Goal: Transaction & Acquisition: Obtain resource

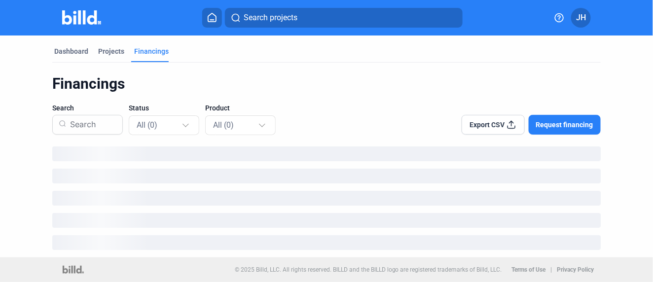
click at [245, 20] on span "Search projects" at bounding box center [271, 18] width 54 height 12
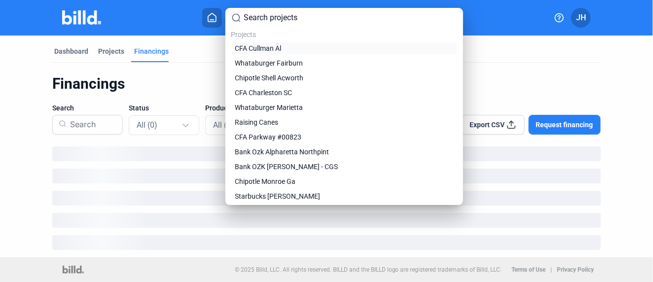
click at [267, 48] on span "CFA Cullman Al" at bounding box center [258, 48] width 46 height 10
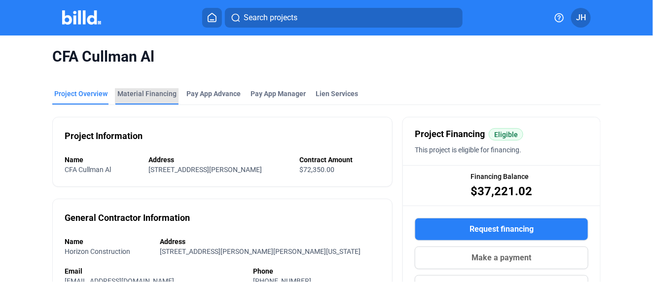
click at [161, 92] on div "Material Financing" at bounding box center [146, 94] width 59 height 10
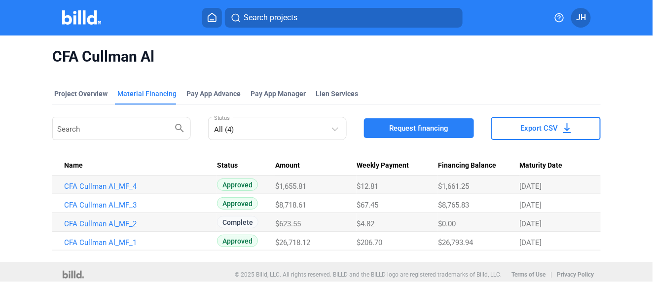
click at [411, 128] on span "Request financing" at bounding box center [418, 128] width 59 height 10
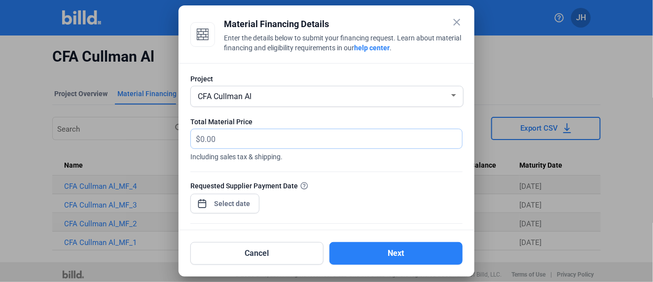
click at [214, 142] on input "text" at bounding box center [325, 138] width 251 height 19
type input "1,476.81"
click at [238, 203] on div "close Material Financing Details Enter the details below to submit your financi…" at bounding box center [326, 141] width 653 height 282
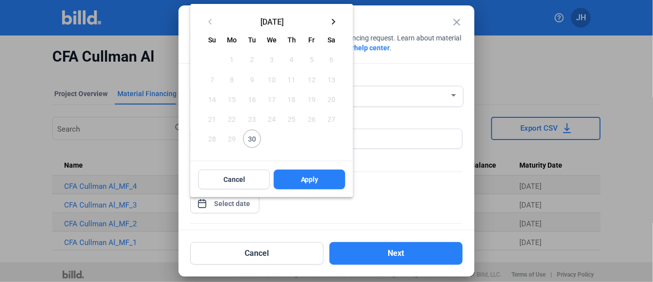
click at [335, 19] on mat-icon "keyboard_arrow_right" at bounding box center [334, 22] width 12 height 12
click at [292, 60] on span "2" at bounding box center [292, 59] width 18 height 18
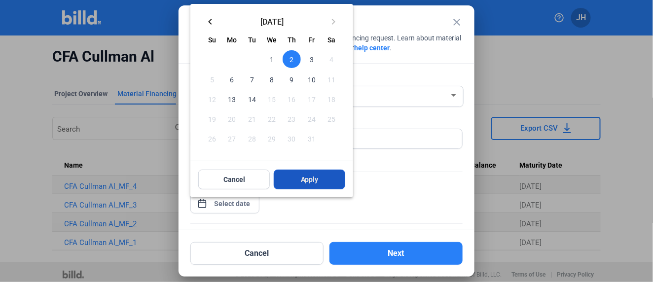
click at [313, 176] on span "Apply" at bounding box center [310, 180] width 18 height 10
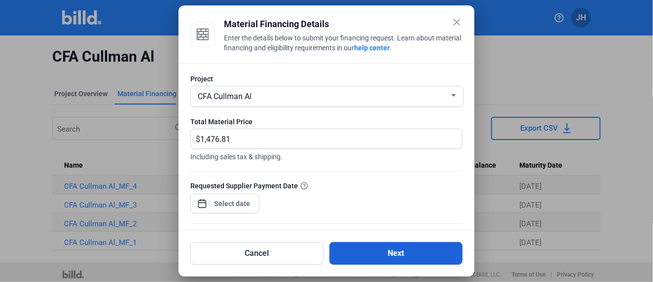
click at [382, 249] on button "Next" at bounding box center [396, 253] width 133 height 23
click at [402, 254] on button "Next" at bounding box center [396, 253] width 133 height 23
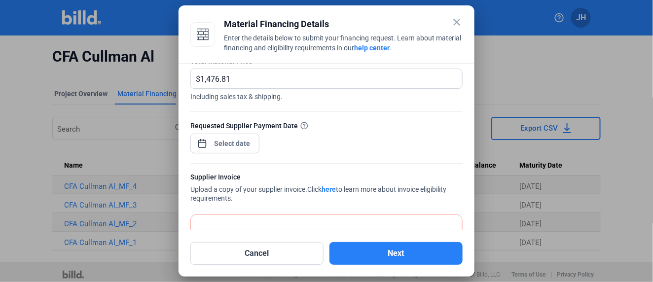
scroll to position [135, 0]
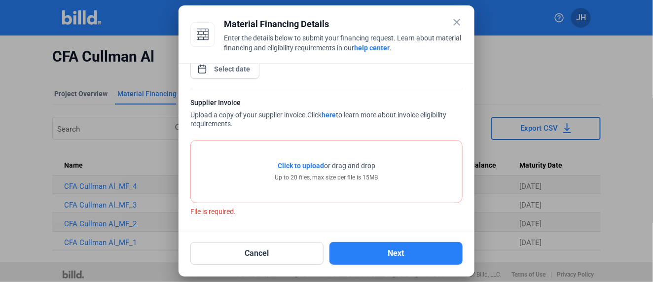
click at [297, 163] on span "Click to upload" at bounding box center [301, 166] width 46 height 8
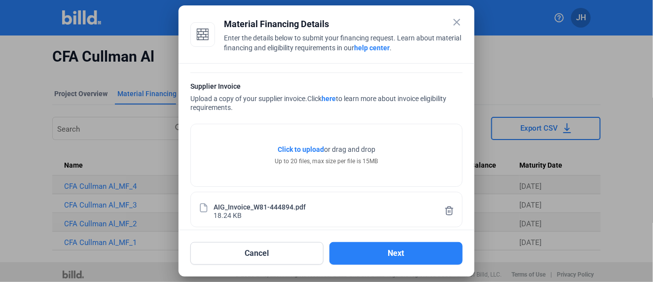
scroll to position [159, 0]
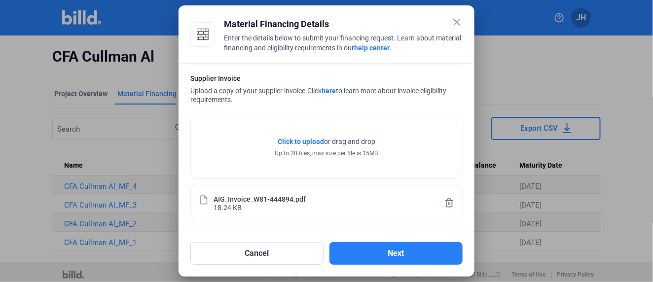
drag, startPoint x: 377, startPoint y: 250, endPoint x: 381, endPoint y: 242, distance: 9.3
click at [377, 250] on button "Next" at bounding box center [396, 253] width 133 height 23
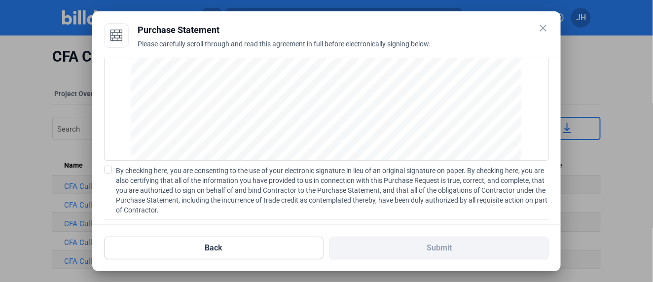
scroll to position [143, 0]
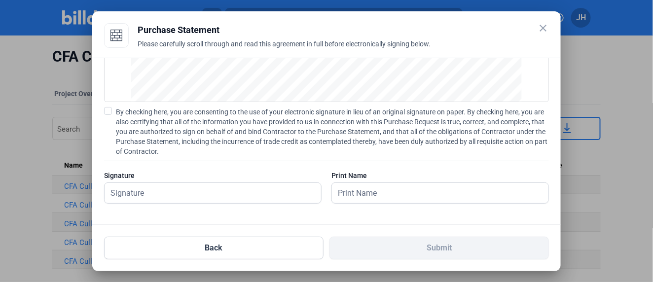
click at [108, 109] on span at bounding box center [108, 111] width 8 height 8
click at [0, 0] on input "By checking here, you are consenting to the use of your electronic signature in…" at bounding box center [0, 0] width 0 height 0
click at [143, 193] on input "text" at bounding box center [213, 193] width 217 height 20
type input "[PERSON_NAME]"
click at [369, 189] on input "text" at bounding box center [435, 193] width 206 height 20
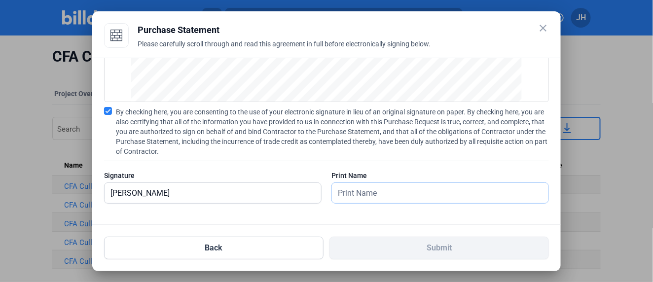
type input "[PERSON_NAME]"
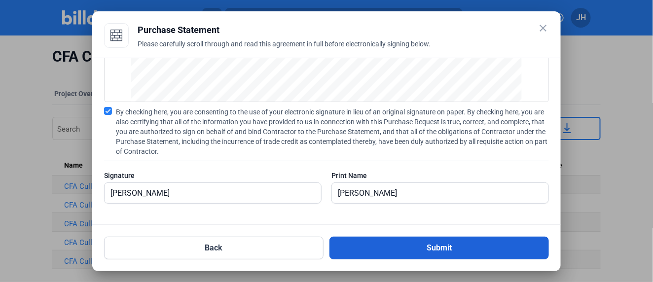
click at [435, 244] on button "Submit" at bounding box center [440, 248] width 220 height 23
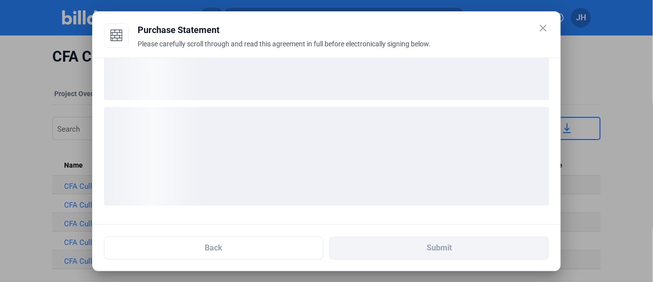
scroll to position [67, 0]
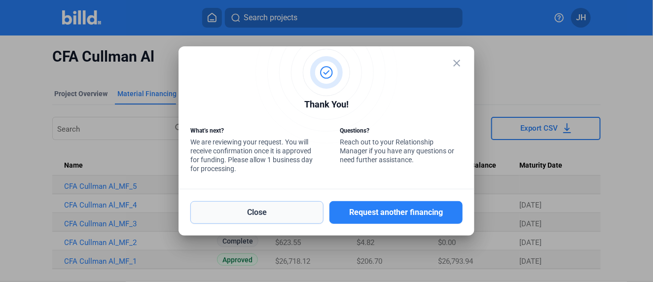
click at [272, 217] on button "Close" at bounding box center [256, 212] width 133 height 23
